Goal: Information Seeking & Learning: Learn about a topic

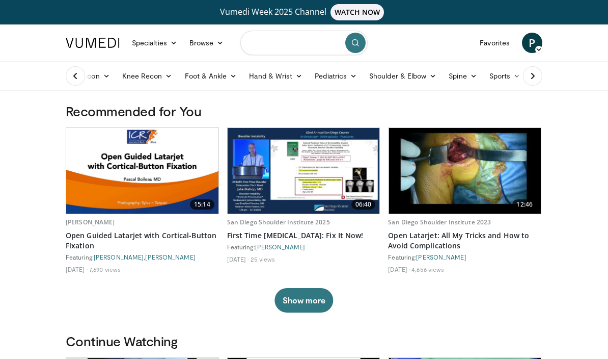
click at [317, 45] on input "Search topics, interventions" at bounding box center [303, 43] width 127 height 24
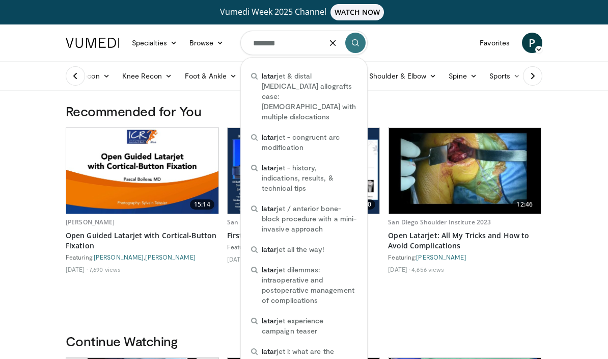
type input "********"
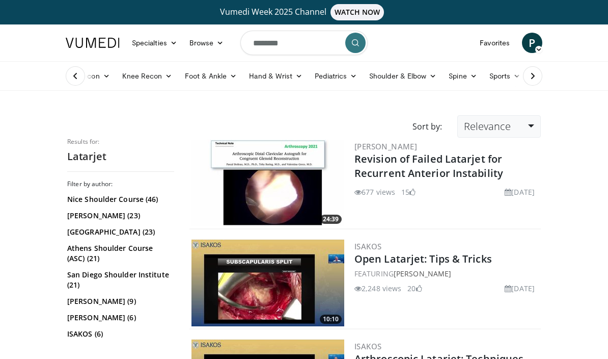
click at [528, 126] on link "Relevance" at bounding box center [499, 126] width 84 height 22
click at [503, 197] on link "Views" at bounding box center [498, 200] width 80 height 16
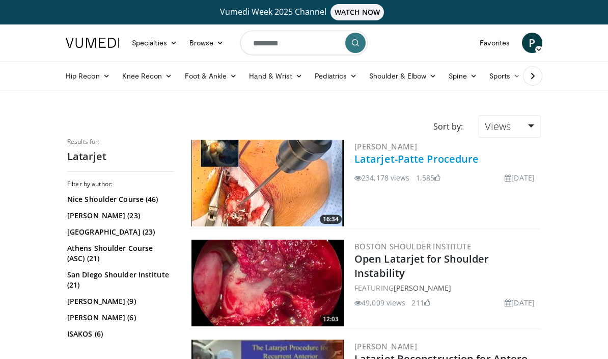
click at [456, 152] on link "Latarjet-Patte Procedure" at bounding box center [417, 159] width 124 height 14
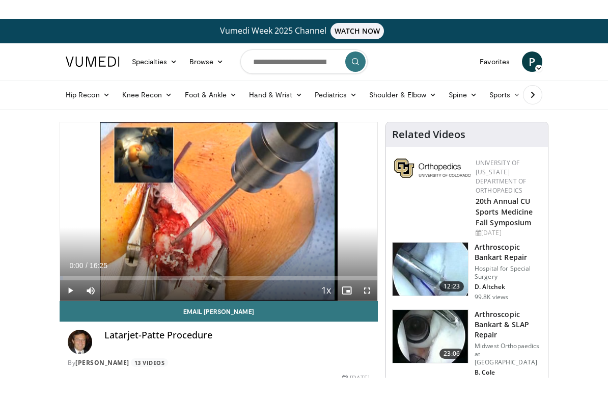
scroll to position [12, 0]
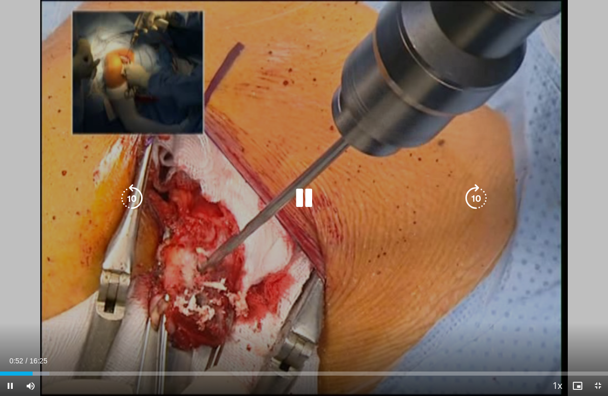
click at [311, 194] on icon "Video Player" at bounding box center [304, 198] width 29 height 29
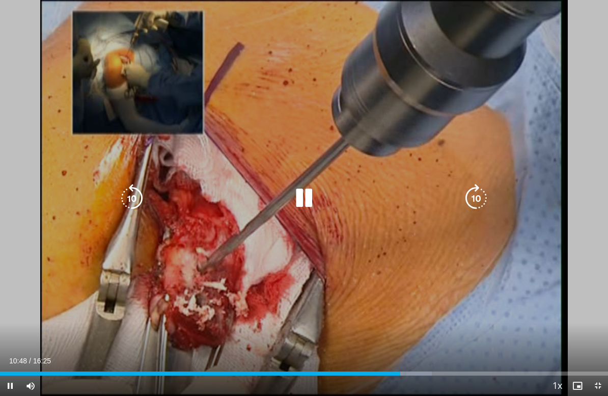
click at [313, 199] on icon "Video Player" at bounding box center [304, 198] width 29 height 29
click at [309, 198] on icon "Video Player" at bounding box center [304, 198] width 29 height 29
click at [300, 201] on icon "Video Player" at bounding box center [304, 198] width 29 height 29
click at [313, 184] on icon "Video Player" at bounding box center [304, 198] width 29 height 29
